Goal: Find specific page/section: Find specific page/section

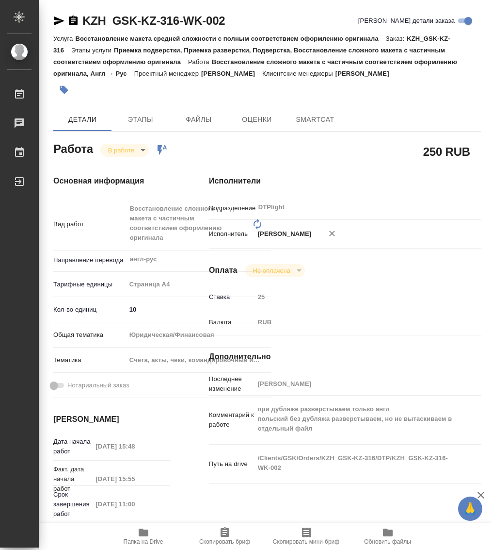
type textarea "x"
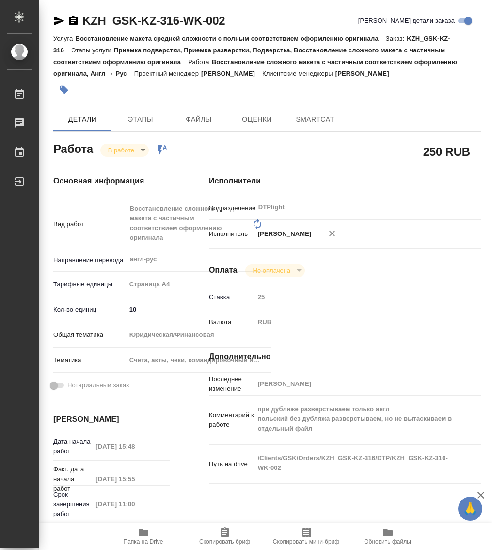
type textarea "x"
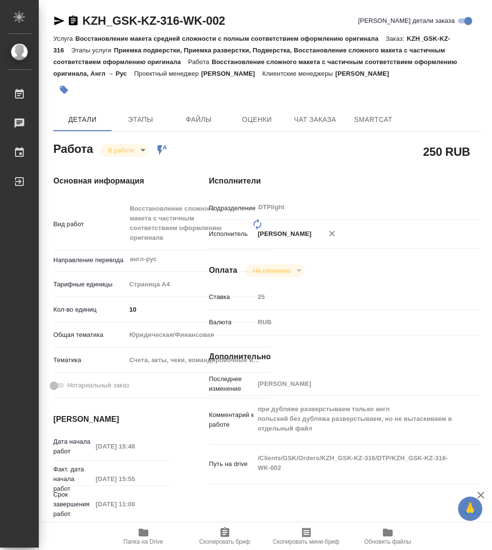
type textarea "x"
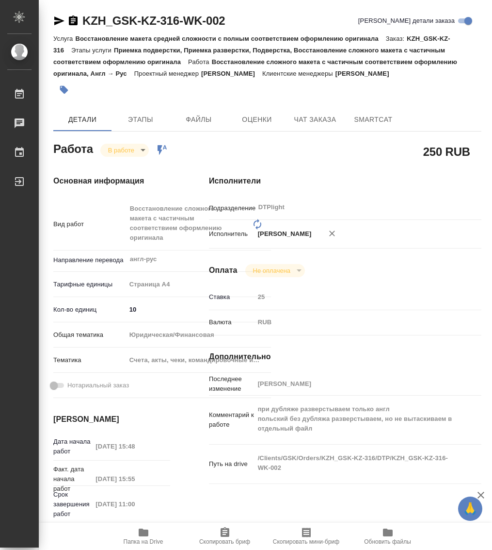
type textarea "x"
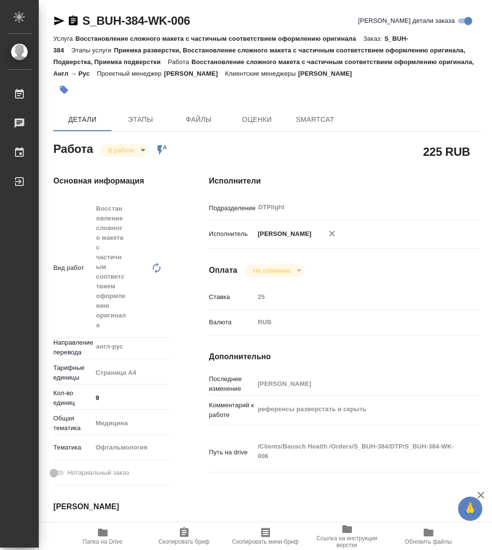
type textarea "x"
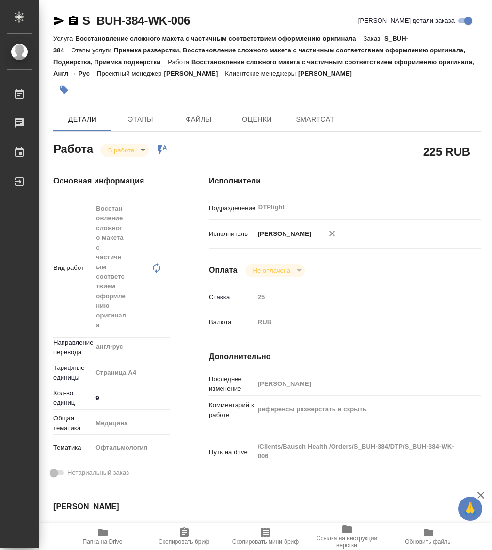
type textarea "x"
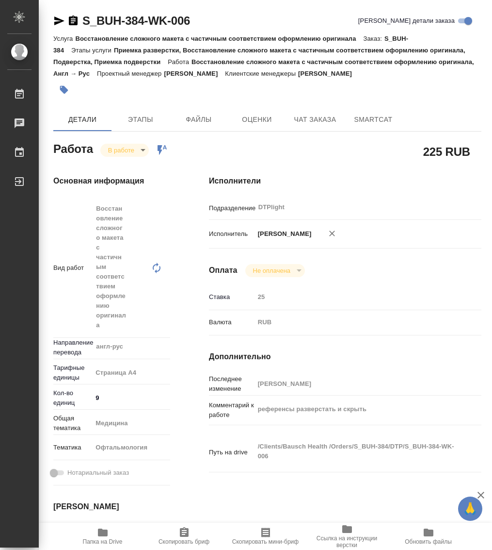
type textarea "x"
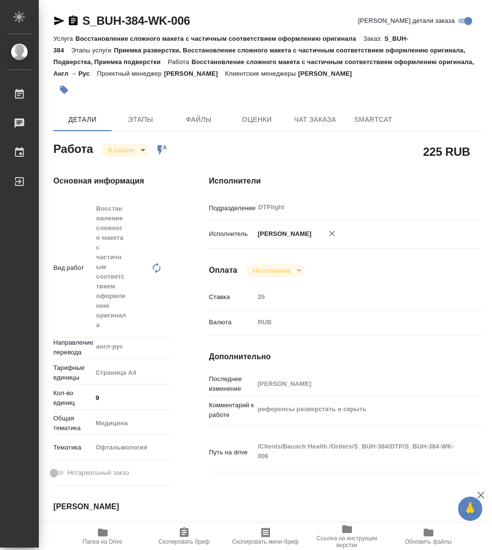
type textarea "x"
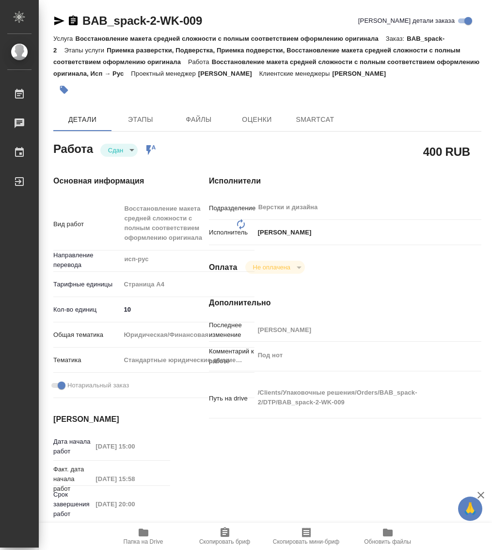
type textarea "x"
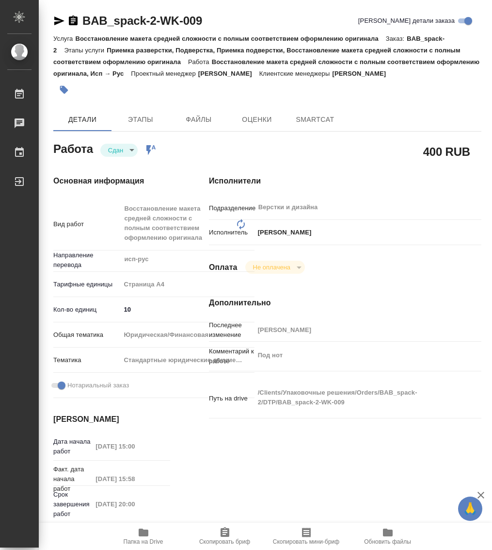
type textarea "x"
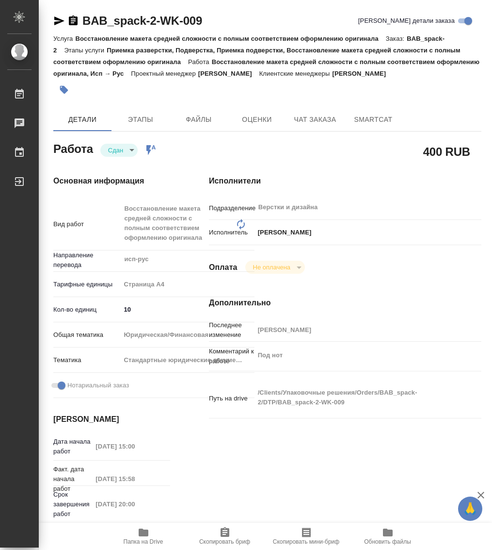
type textarea "x"
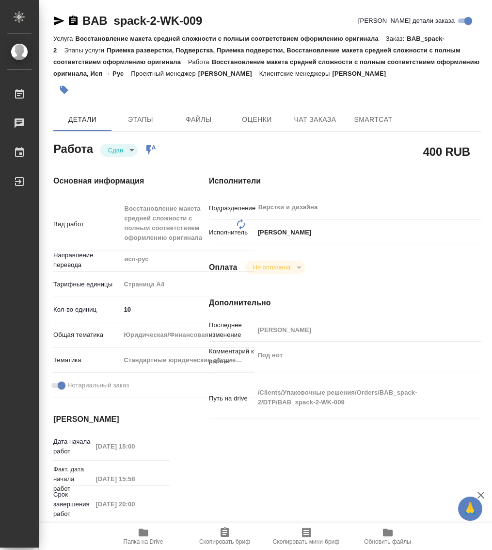
type textarea "x"
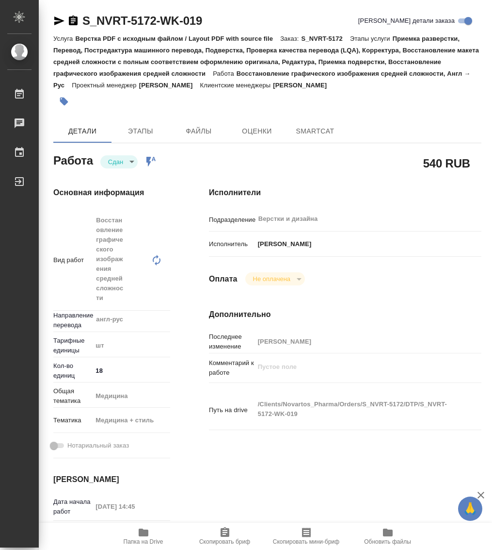
type textarea "x"
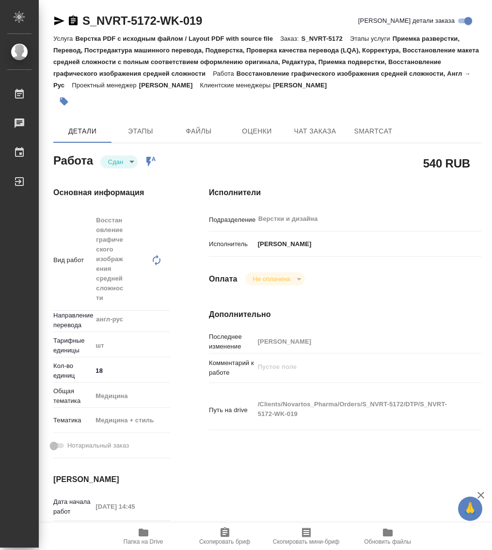
type textarea "x"
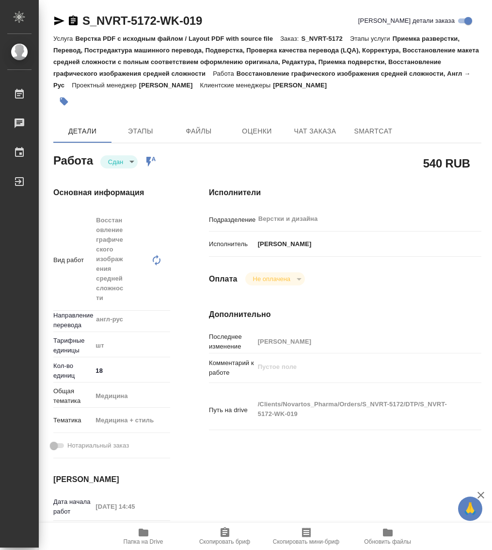
type textarea "x"
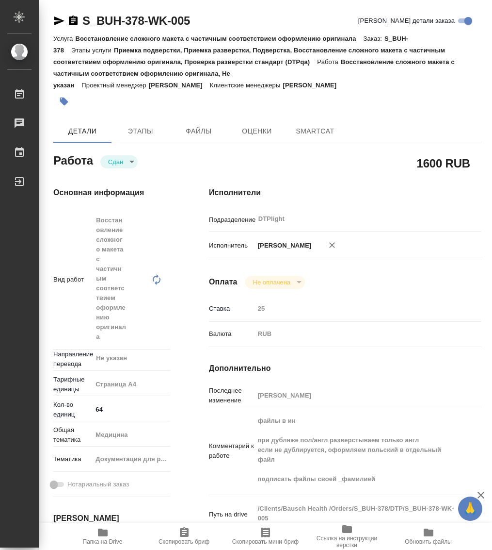
type textarea "x"
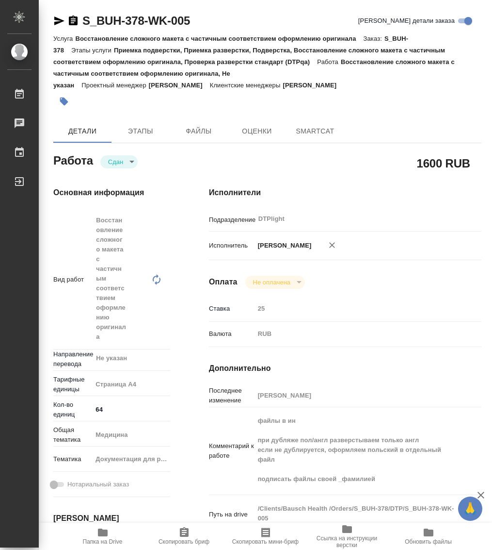
type textarea "x"
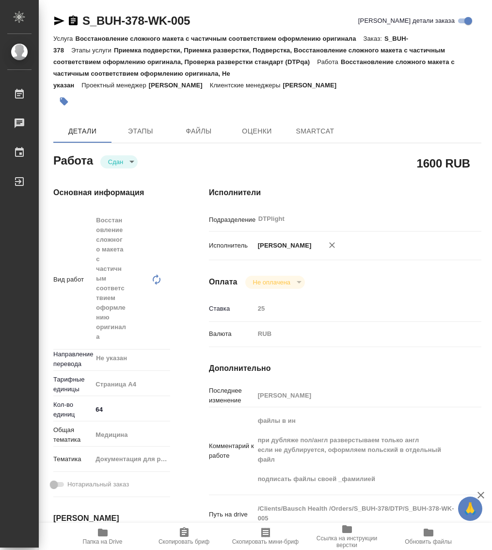
type textarea "x"
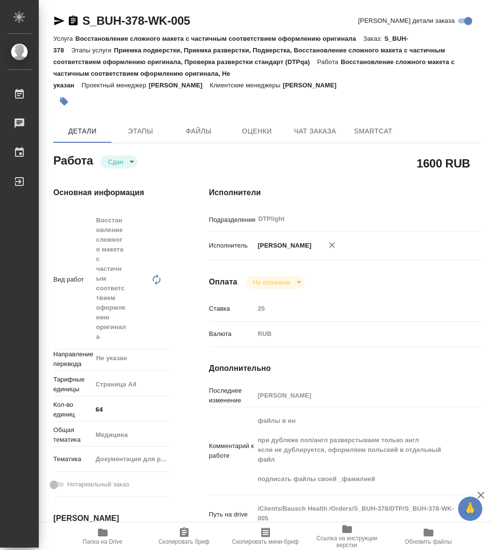
type textarea "x"
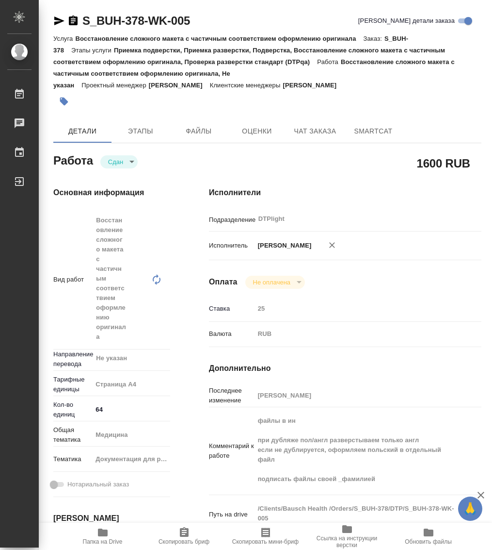
type textarea "x"
